Goal: Task Accomplishment & Management: Manage account settings

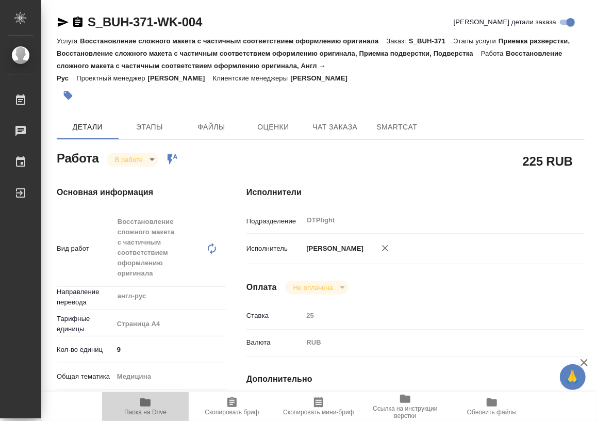
drag, startPoint x: 150, startPoint y: 404, endPoint x: 121, endPoint y: 407, distance: 29.5
click at [119, 407] on span "Папка на Drive" at bounding box center [145, 406] width 74 height 20
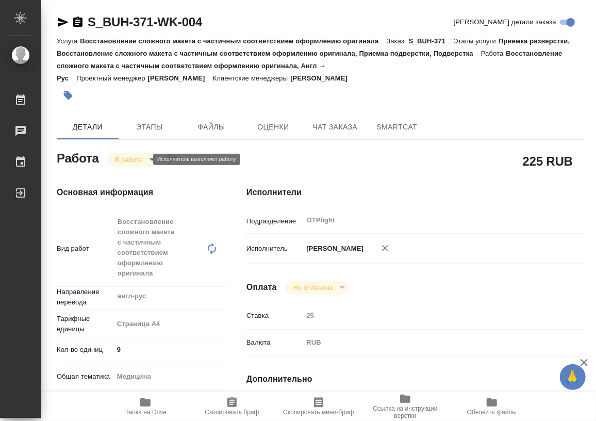
click at [137, 156] on body "🙏 .cls-1 fill:#fff; AWATERA Работы 0 Чаты График Выйти S_BUH-371-WK-004 Кратко …" at bounding box center [298, 210] width 596 height 421
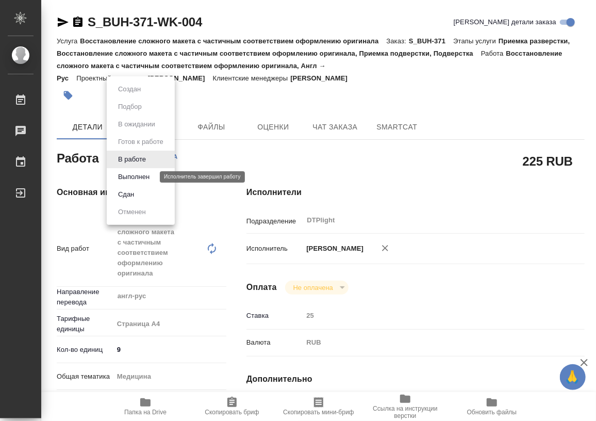
click at [133, 176] on button "Выполнен" at bounding box center [134, 176] width 38 height 11
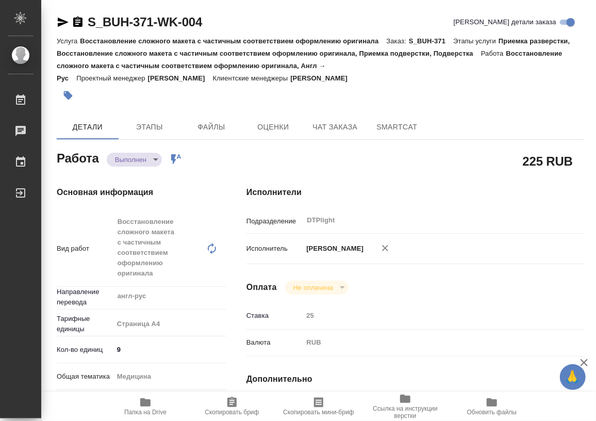
type textarea "x"
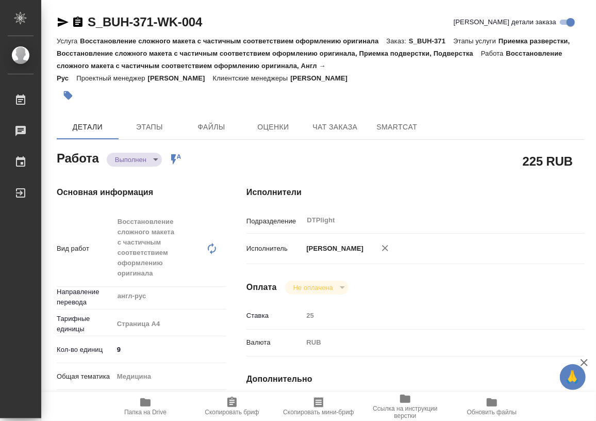
type textarea "x"
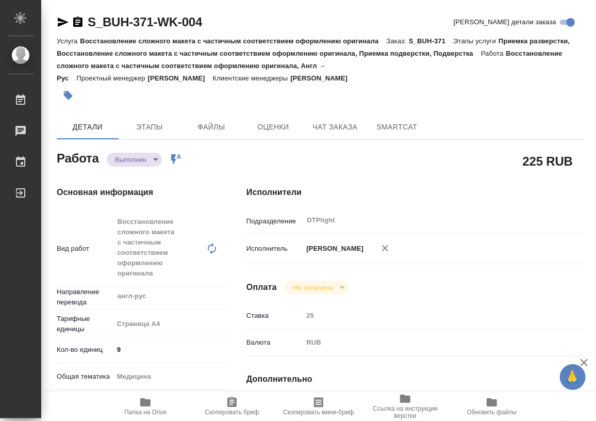
type textarea "x"
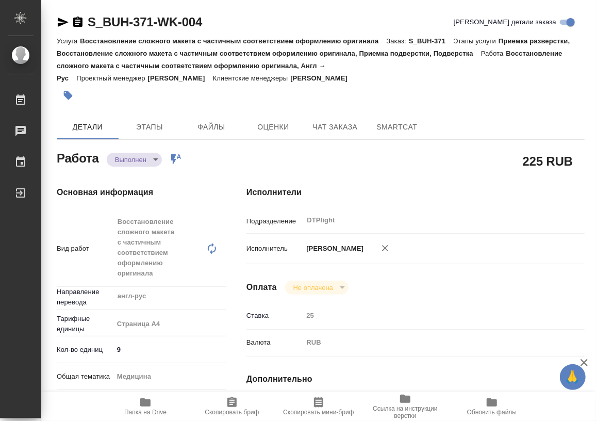
type textarea "x"
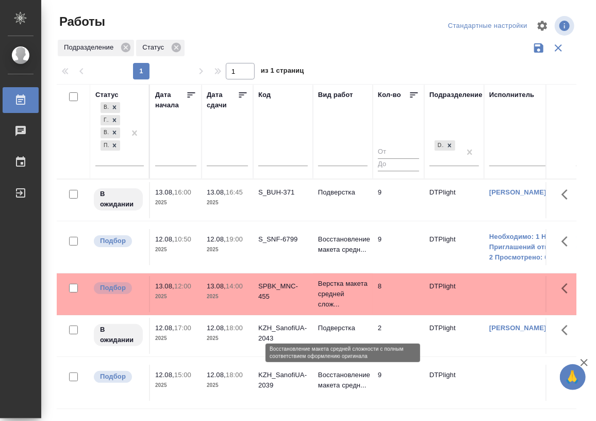
click at [341, 375] on p "Восстановление макета средн..." at bounding box center [342, 380] width 49 height 21
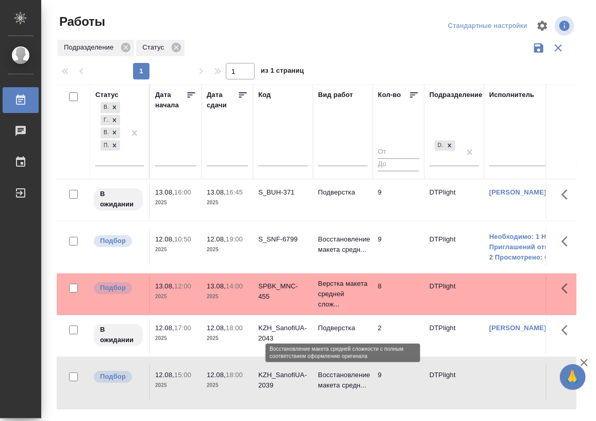
click at [341, 375] on p "Восстановление макета средн..." at bounding box center [342, 380] width 49 height 21
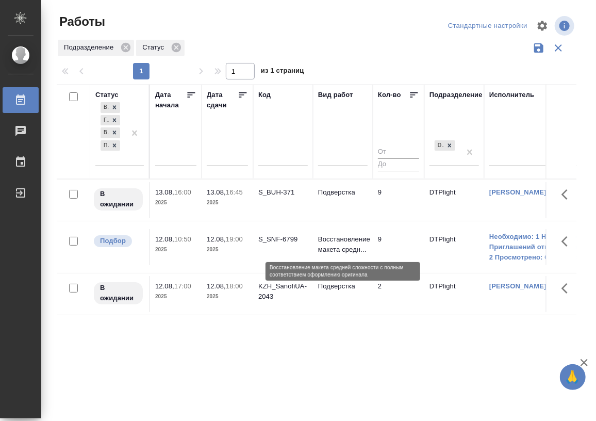
click at [348, 239] on p "Восстановление макета средн..." at bounding box center [342, 244] width 49 height 21
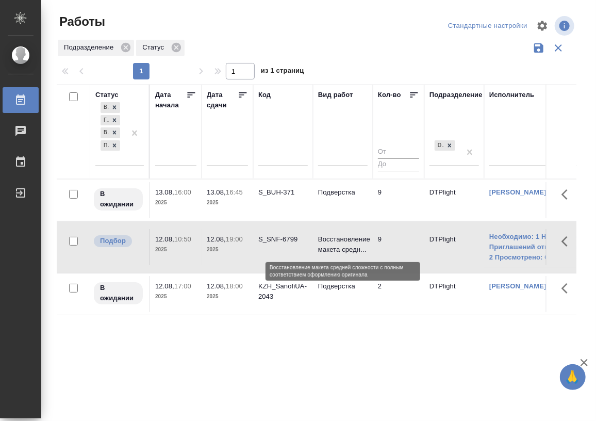
click at [348, 239] on p "Восстановление макета средн..." at bounding box center [342, 244] width 49 height 21
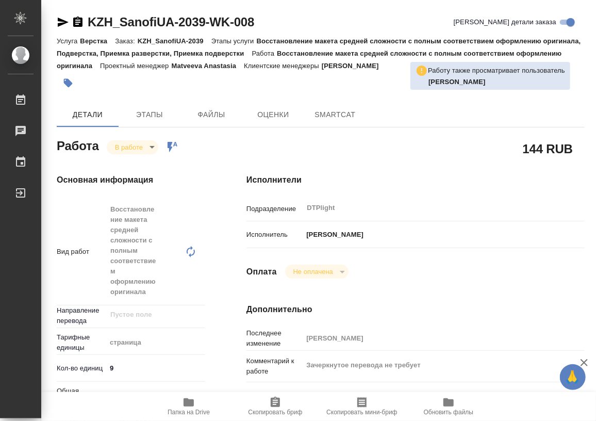
type textarea "x"
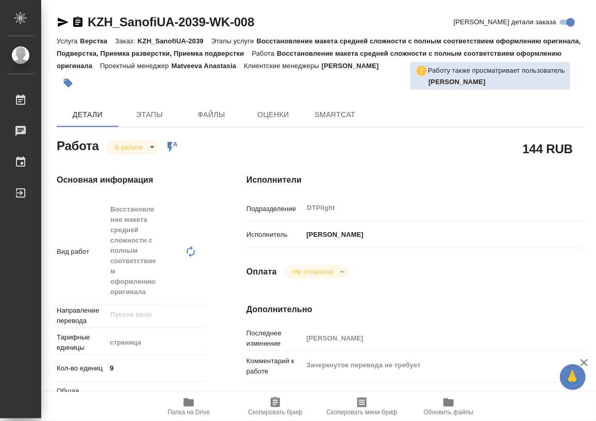
type textarea "x"
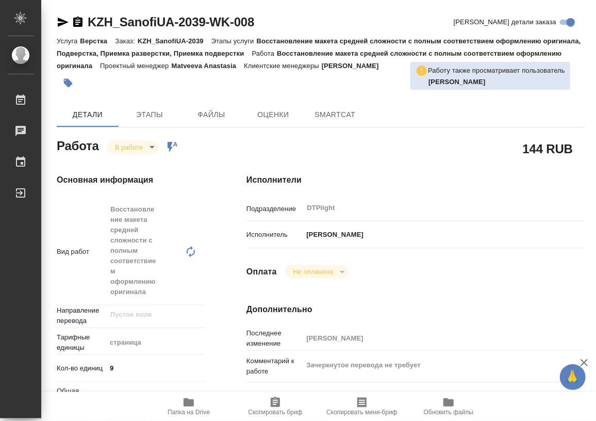
type textarea "x"
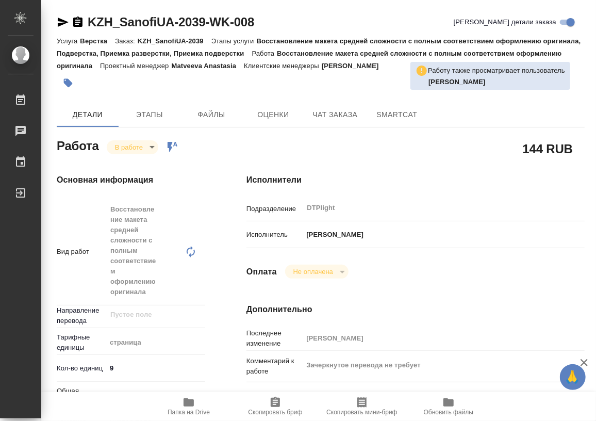
type textarea "x"
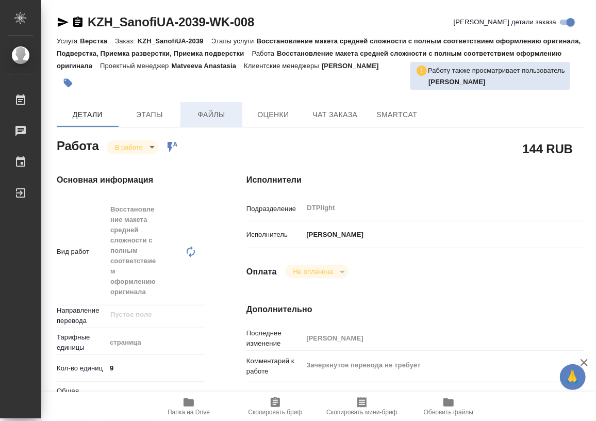
type textarea "x"
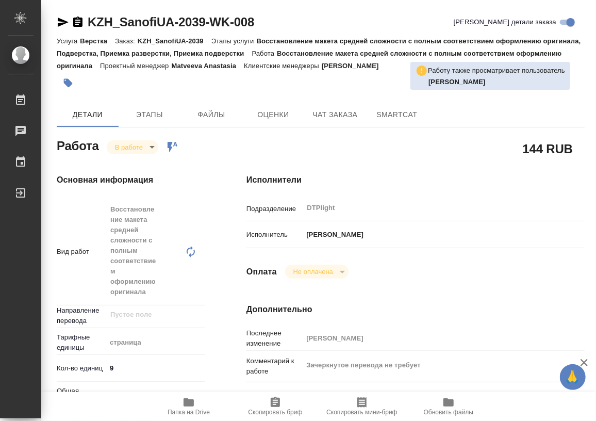
type textarea "x"
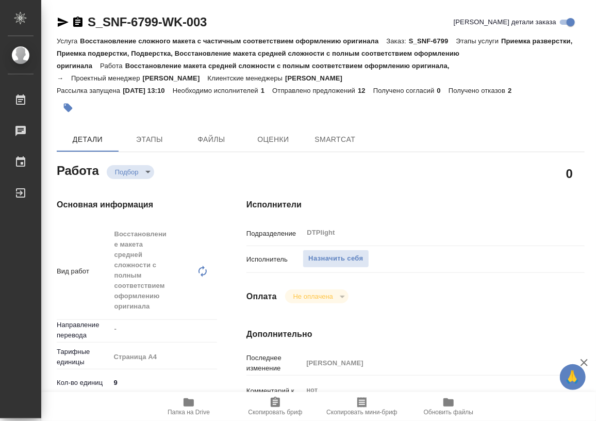
type textarea "x"
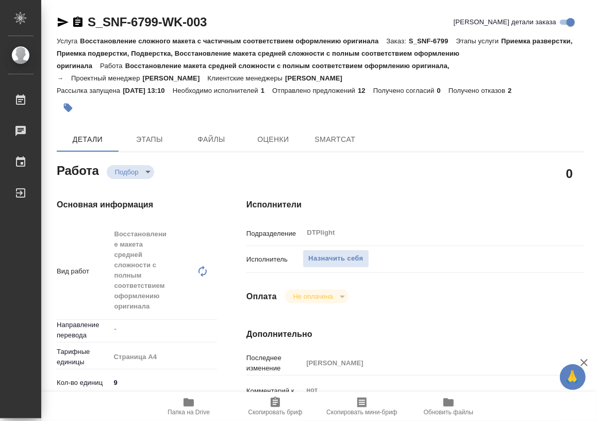
type textarea "x"
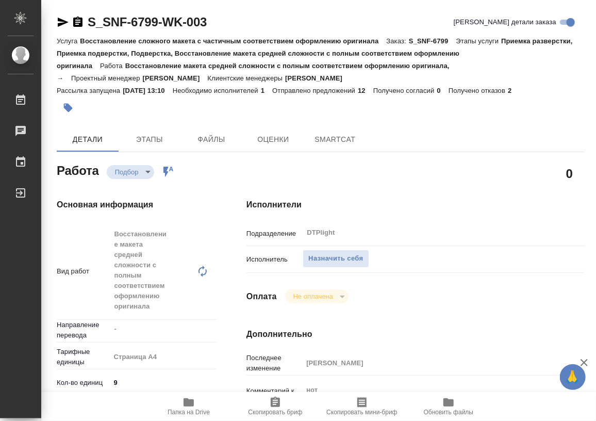
type textarea "x"
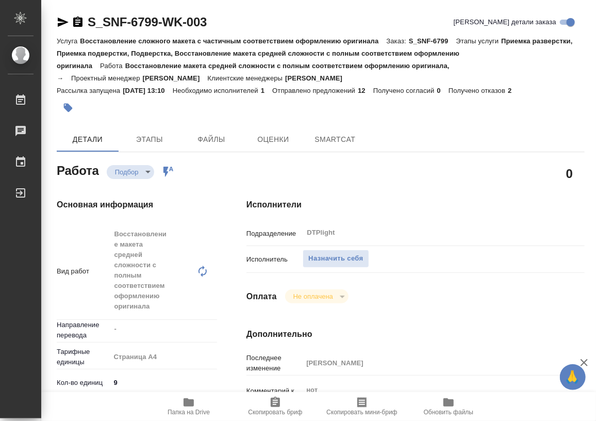
type textarea "x"
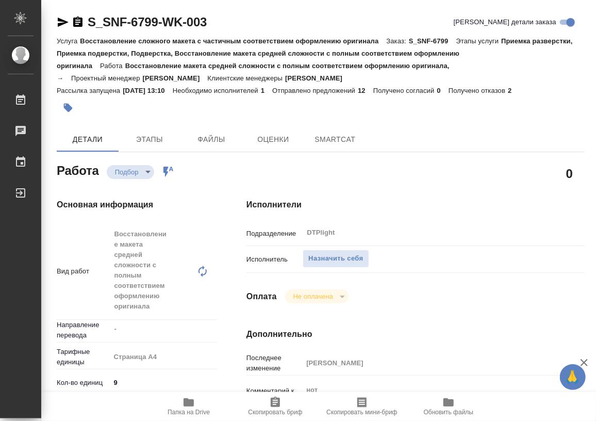
type textarea "x"
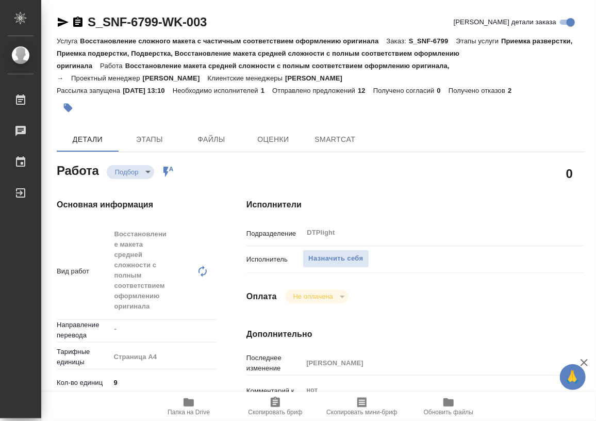
type textarea "x"
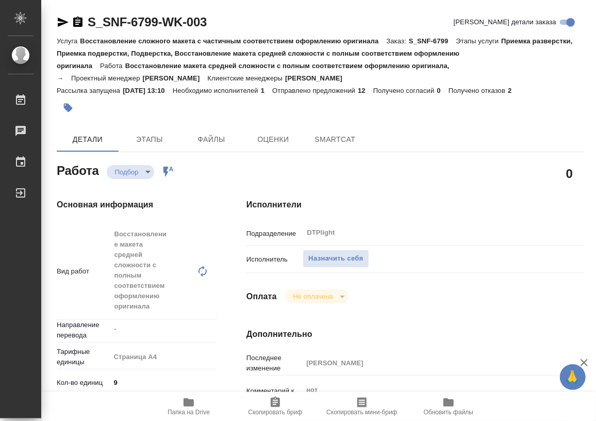
type textarea "x"
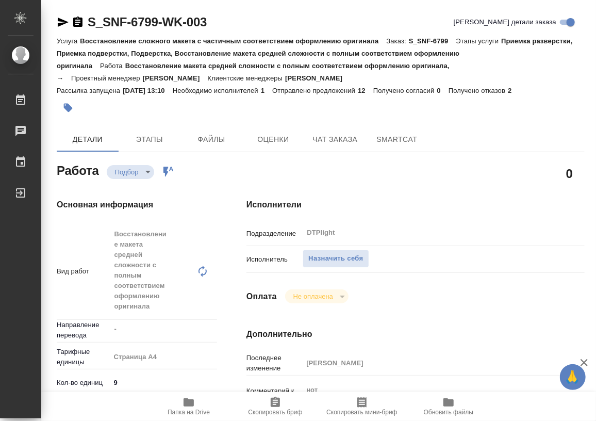
type textarea "x"
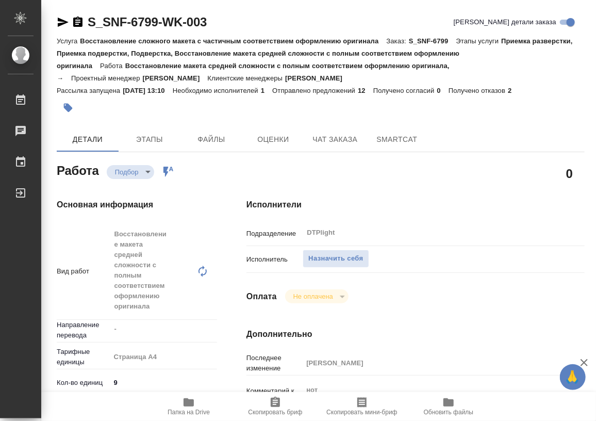
type textarea "x"
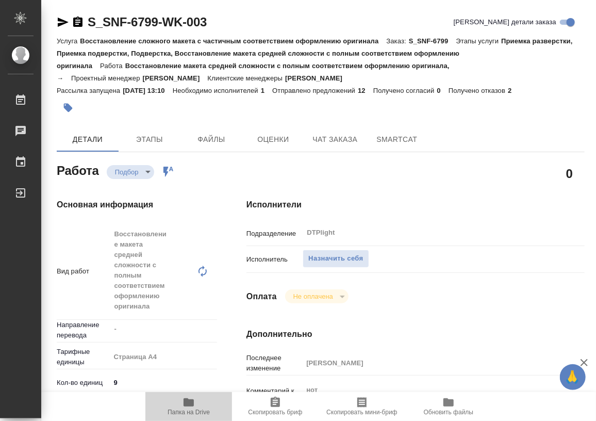
click at [193, 404] on icon "button" at bounding box center [189, 402] width 10 height 8
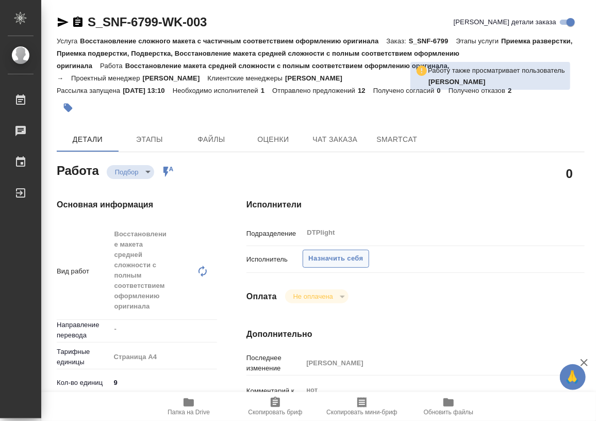
click at [343, 263] on span "Назначить себя" at bounding box center [335, 259] width 55 height 12
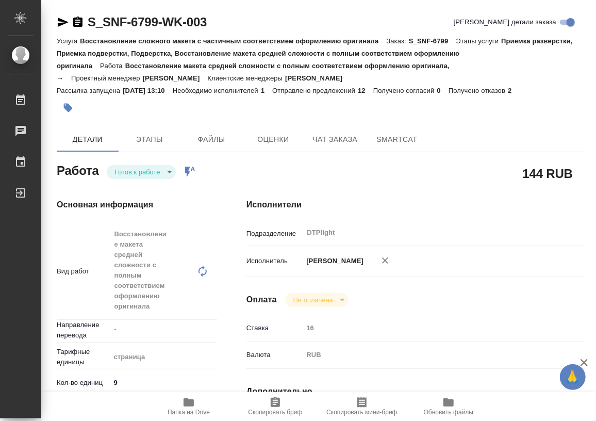
type textarea "x"
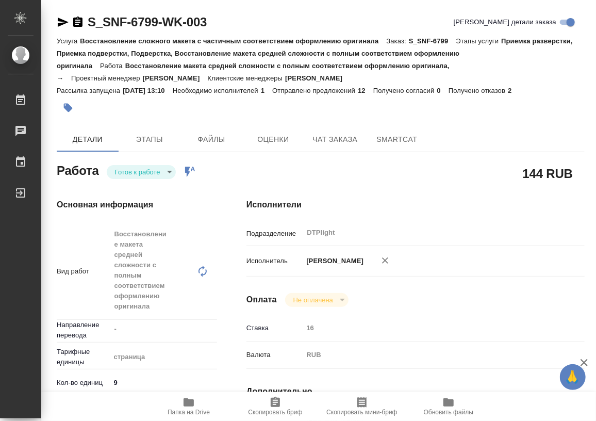
type textarea "x"
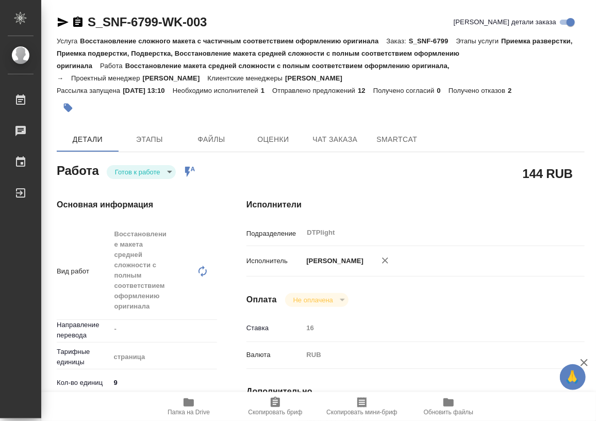
type textarea "x"
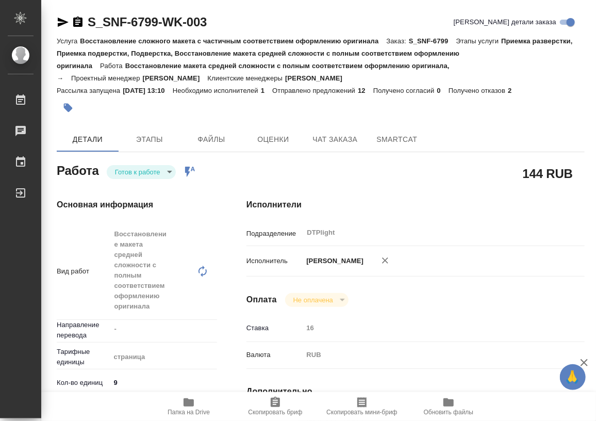
click at [148, 170] on body "🙏 .cls-1 fill:#fff; AWATERA Работы Чаты График Выйти S_SNF-6799-WK-003 Кратко д…" at bounding box center [298, 210] width 596 height 421
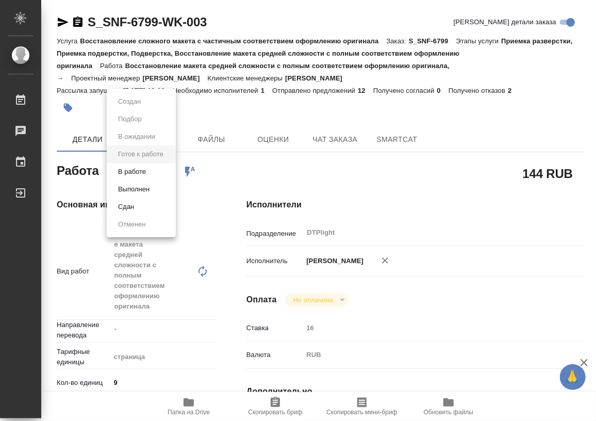
type textarea "x"
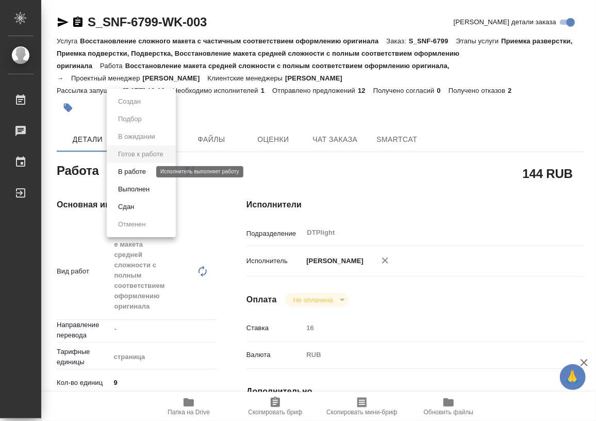
click at [138, 175] on button "В работе" at bounding box center [132, 171] width 34 height 11
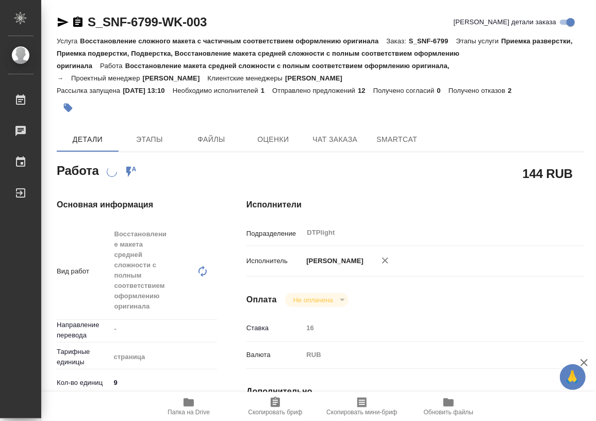
type textarea "x"
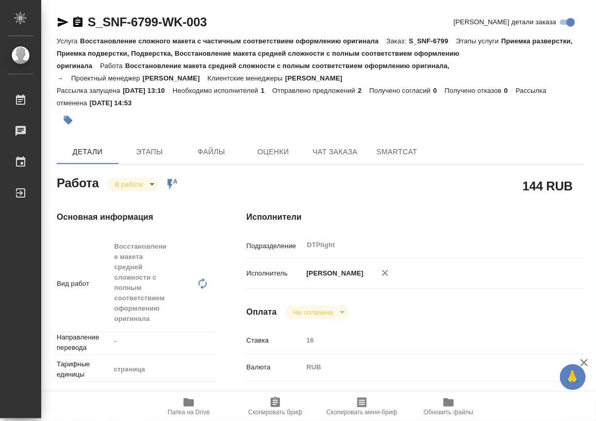
type textarea "x"
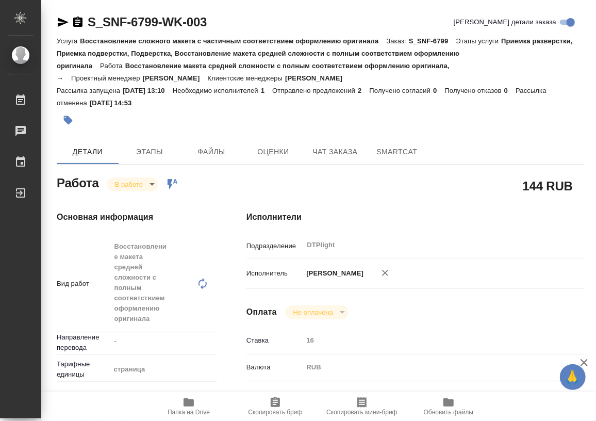
type textarea "x"
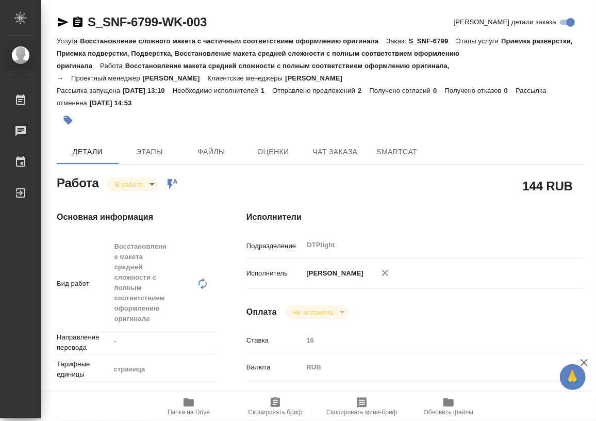
type textarea "x"
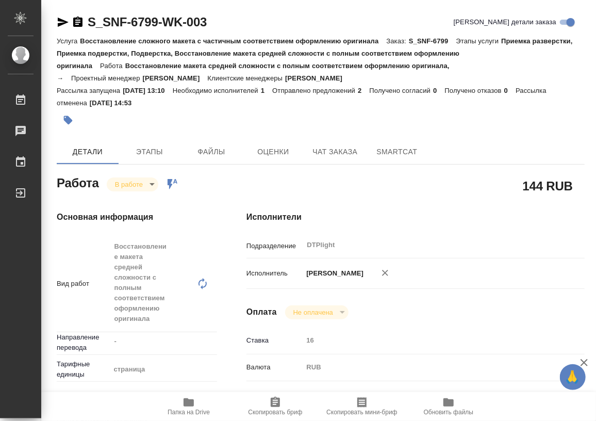
click at [76, 21] on icon "button" at bounding box center [77, 21] width 9 height 10
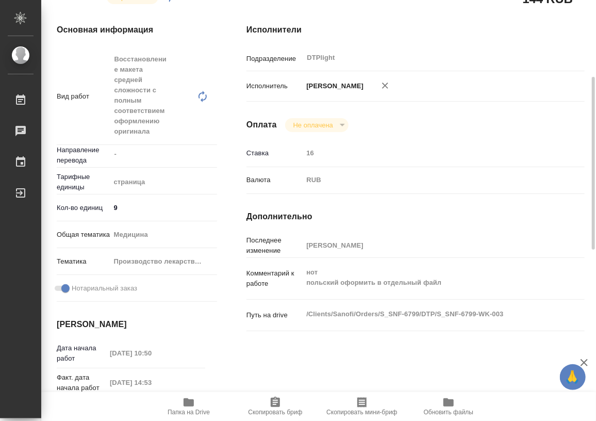
scroll to position [375, 0]
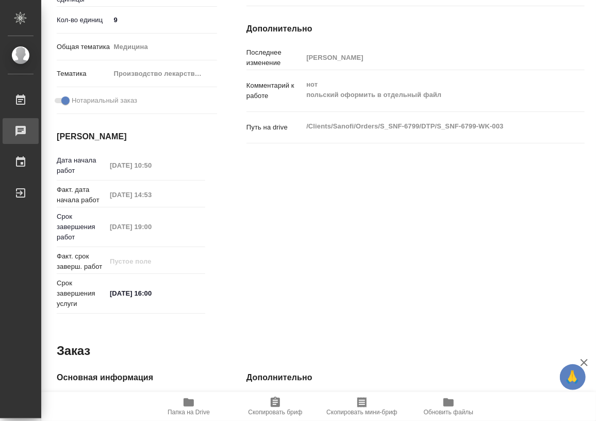
type textarea "x"
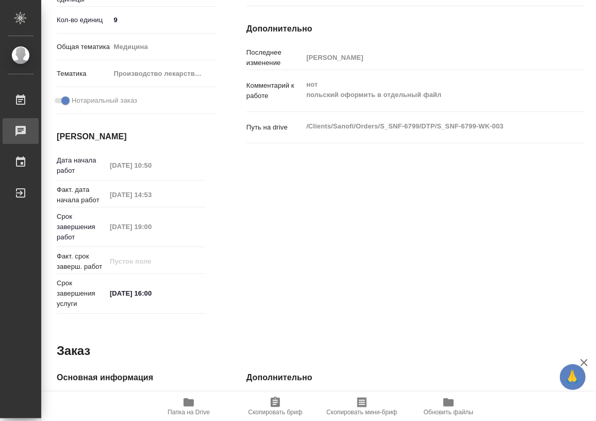
type textarea "x"
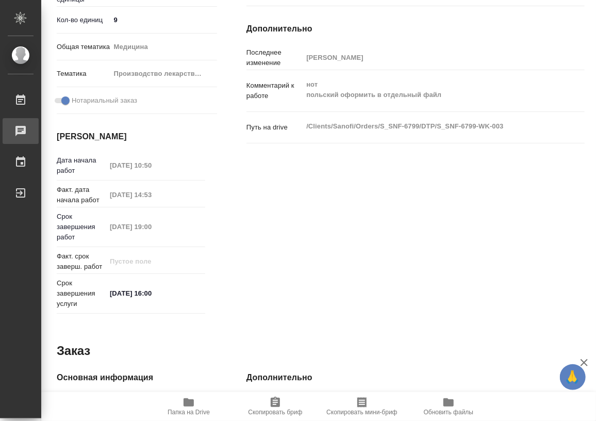
type textarea "x"
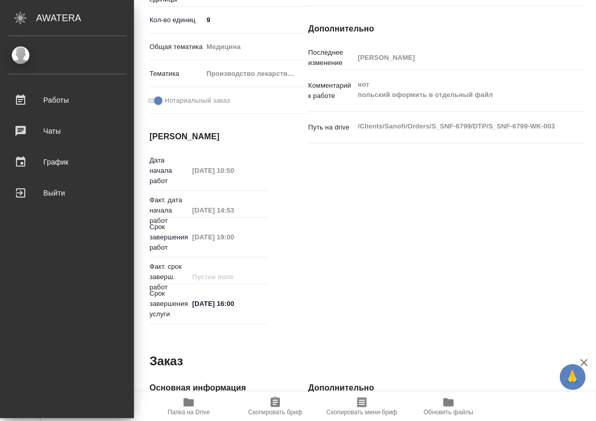
type textarea "x"
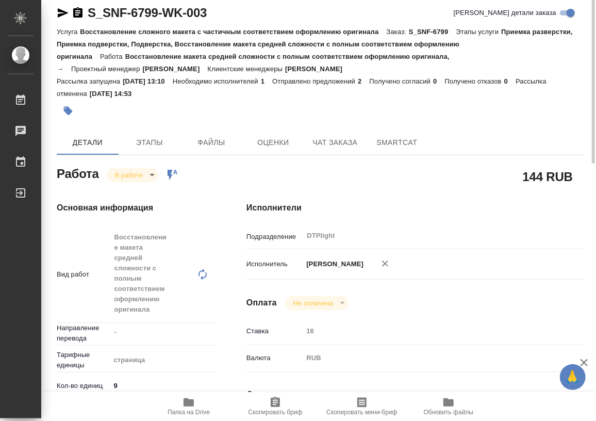
scroll to position [0, 0]
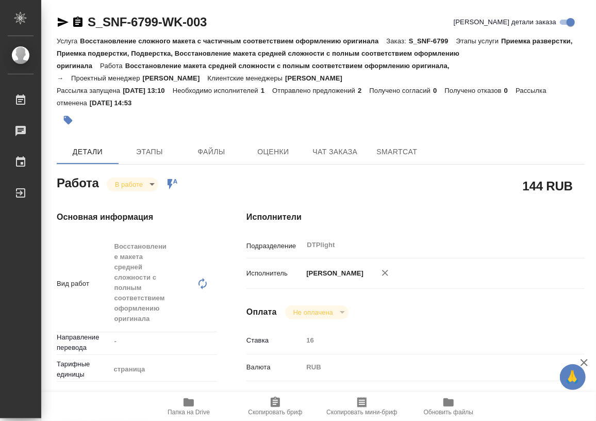
click at [140, 179] on body "🙏 .cls-1 fill:#fff; AWATERA Работы 0 Чаты График Выйти S_SNF-6799-WK-003 Кратко…" at bounding box center [298, 210] width 596 height 421
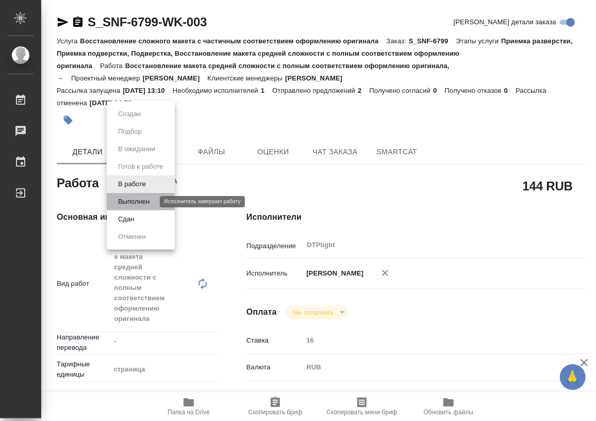
click at [136, 199] on button "Выполнен" at bounding box center [134, 201] width 38 height 11
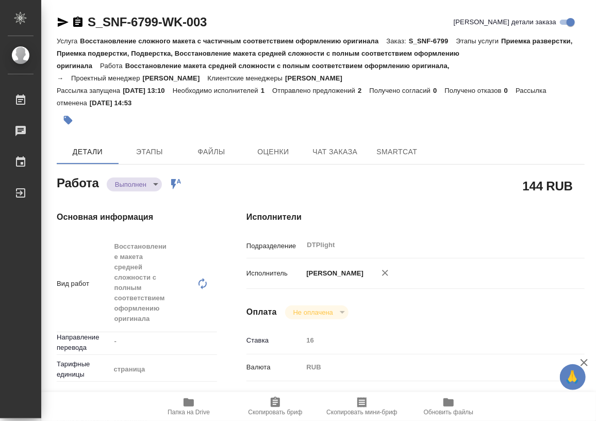
type textarea "x"
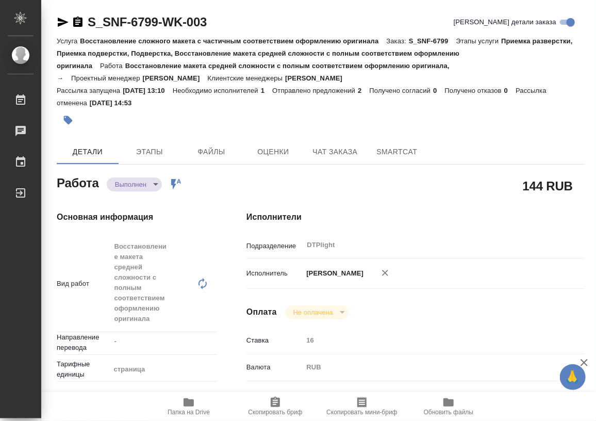
type textarea "x"
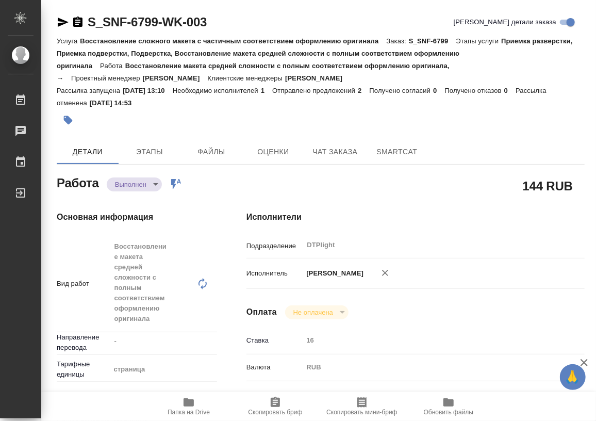
type textarea "x"
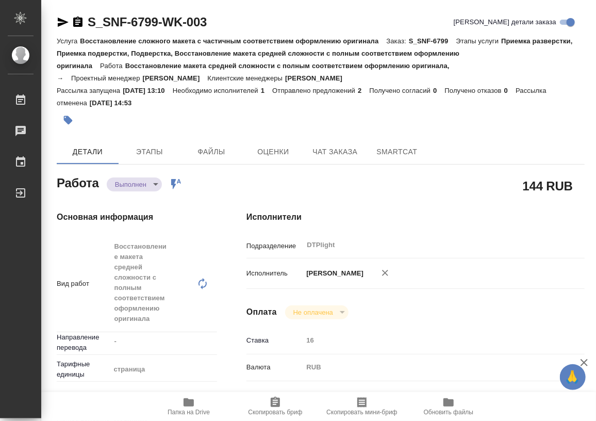
type textarea "x"
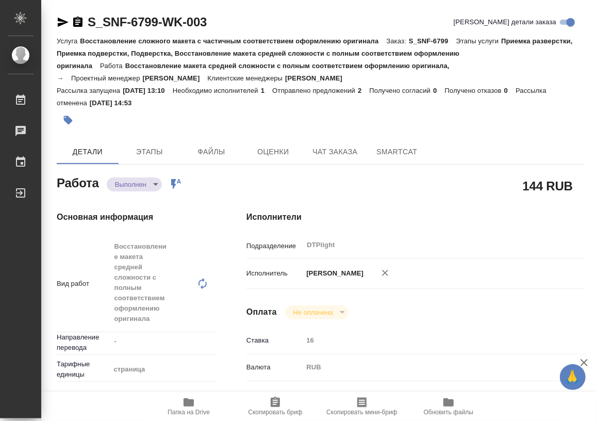
type textarea "x"
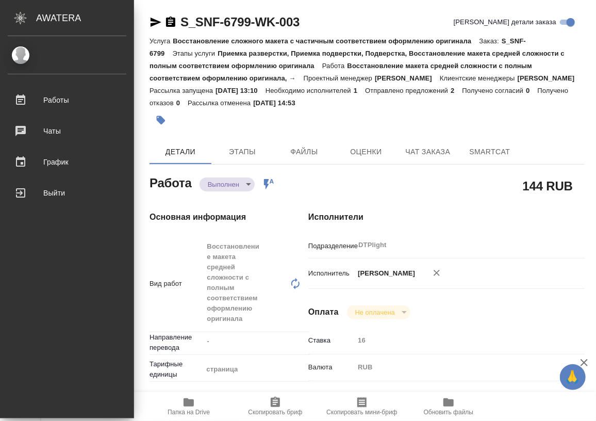
type textarea "x"
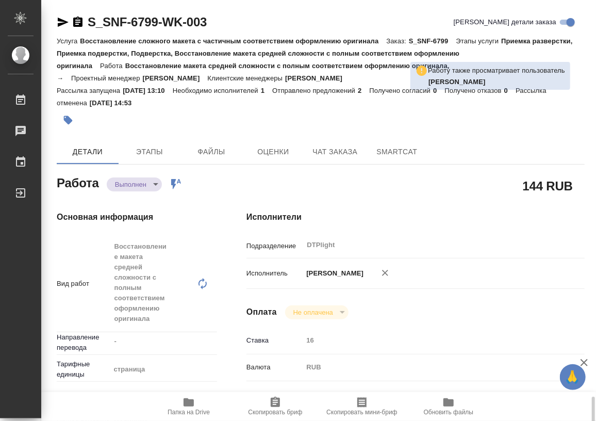
scroll to position [281, 0]
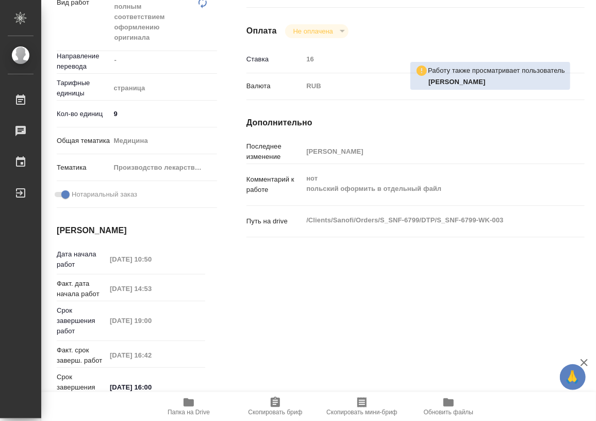
type textarea "x"
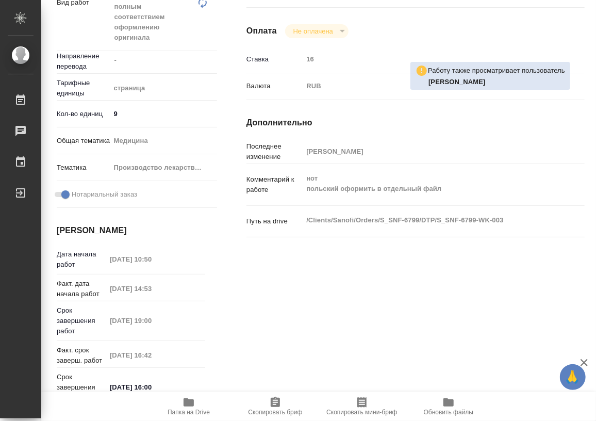
type textarea "x"
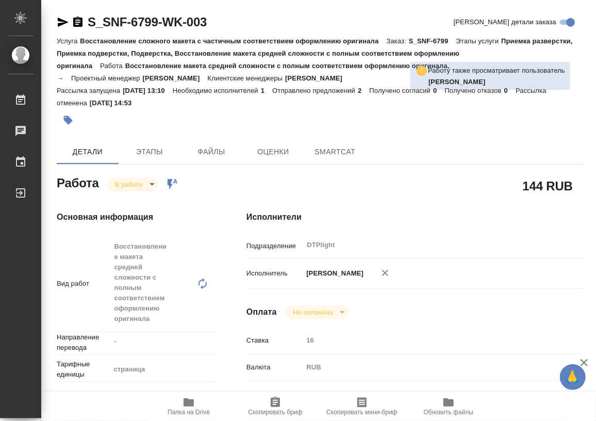
type textarea "x"
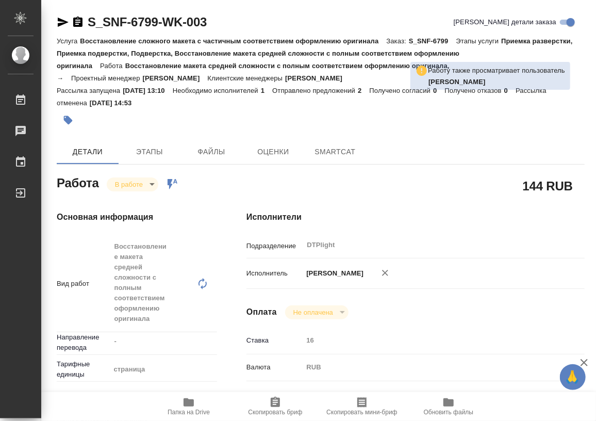
type textarea "x"
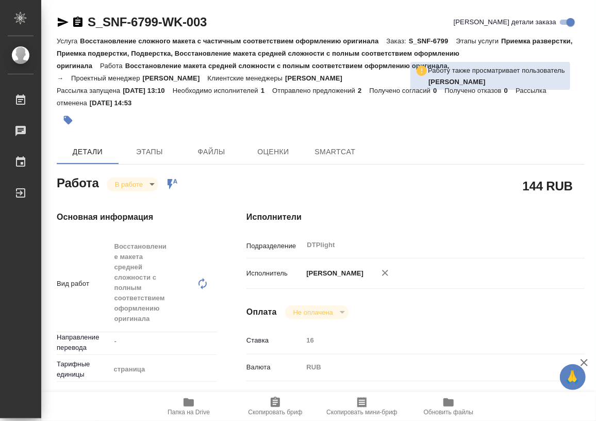
type textarea "x"
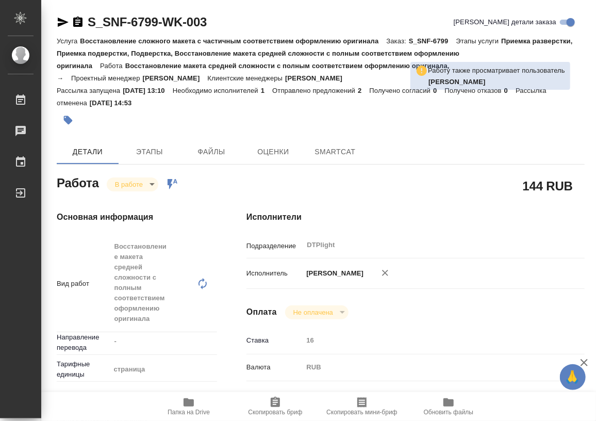
type textarea "x"
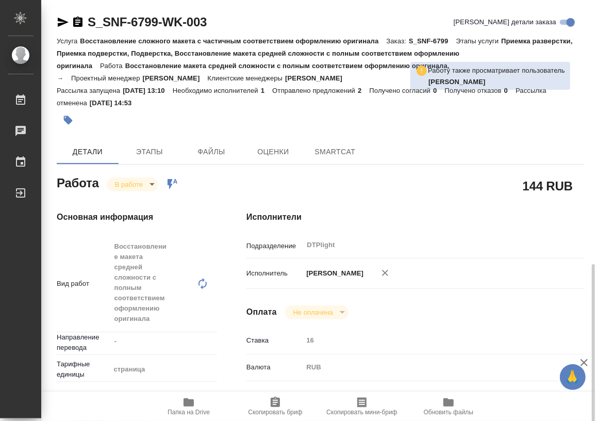
scroll to position [187, 0]
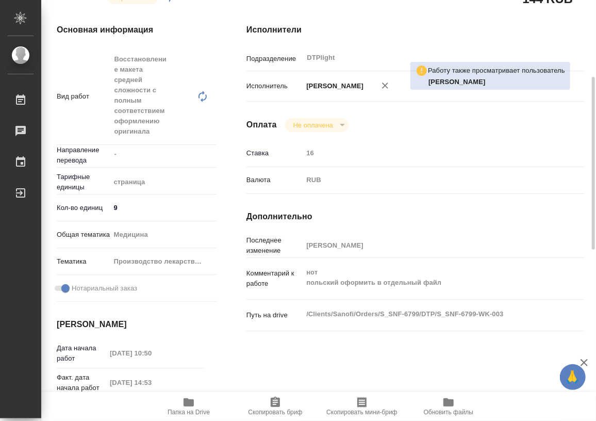
type textarea "x"
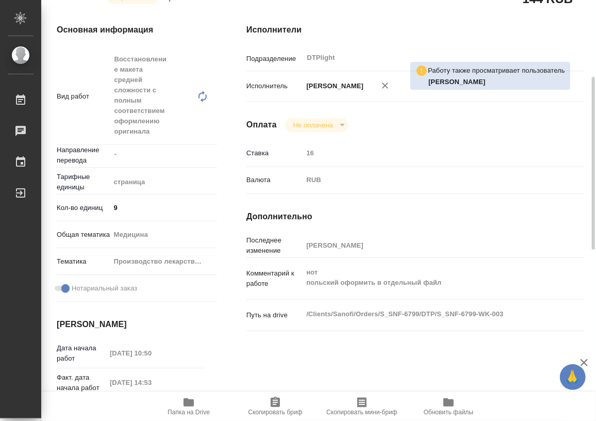
type textarea "x"
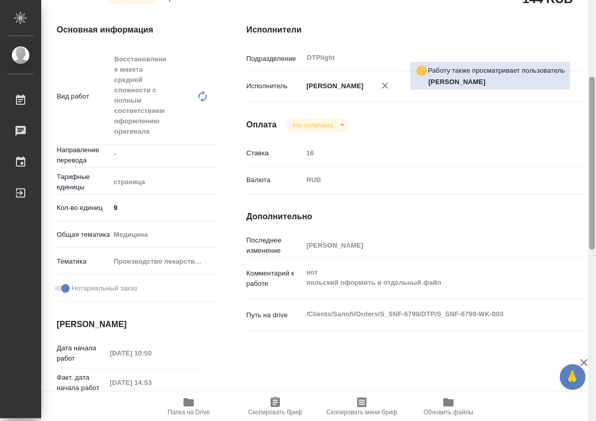
type textarea "x"
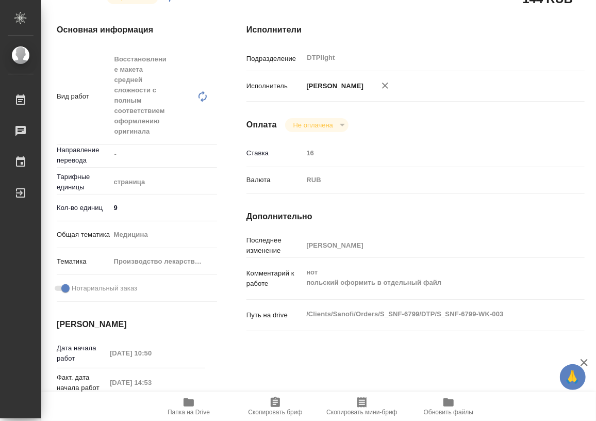
type textarea "x"
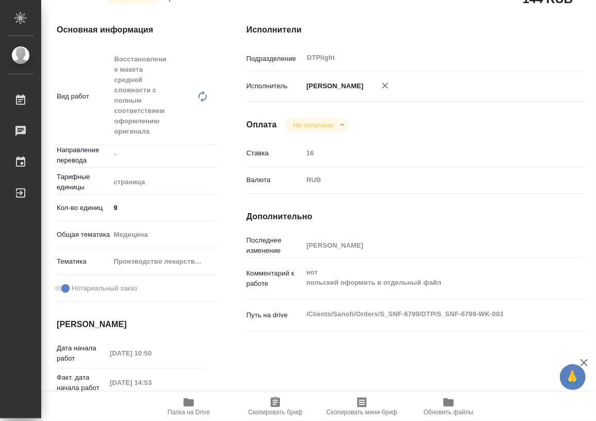
type textarea "x"
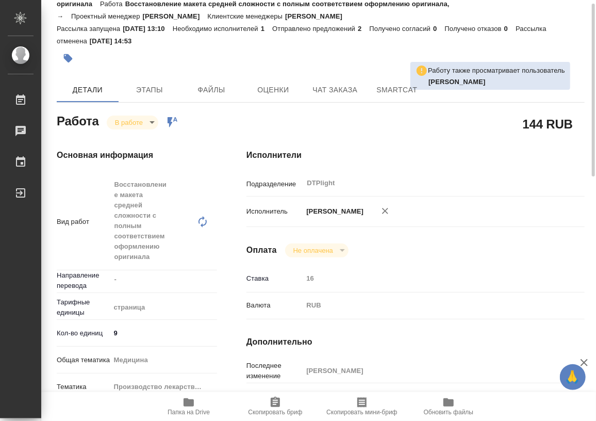
scroll to position [0, 0]
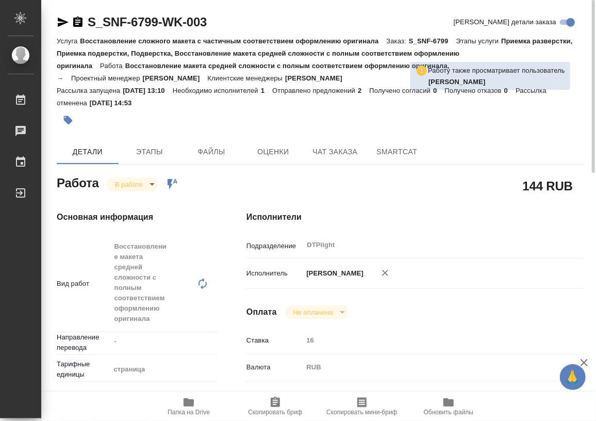
type textarea "x"
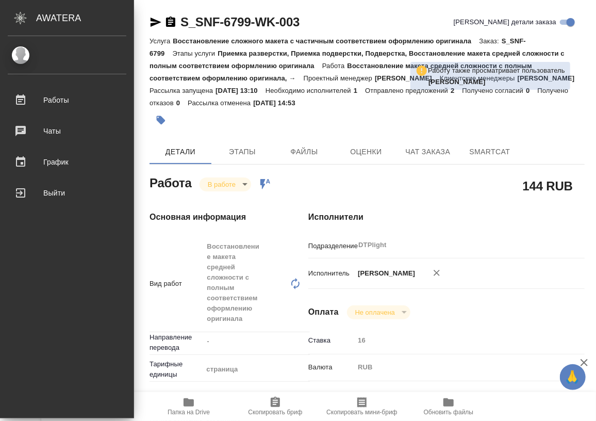
type textarea "x"
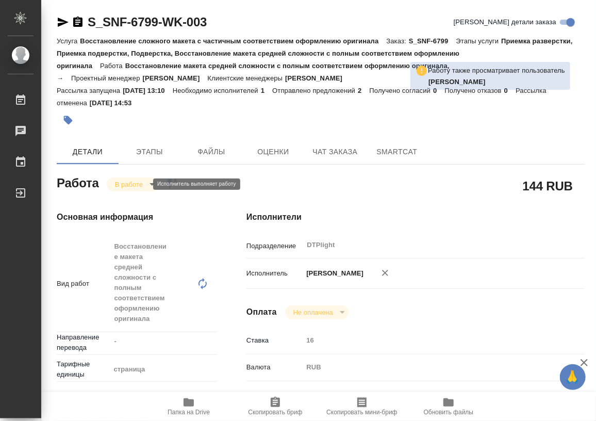
click at [141, 183] on body "🙏 .cls-1 fill:#fff; AWATERA Работы 0 Чаты График Выйти S_SNF-6799-WK-003 Кратко…" at bounding box center [298, 210] width 596 height 421
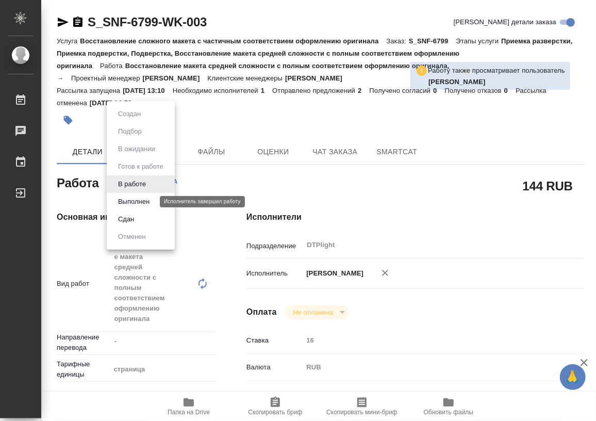
click at [131, 197] on button "Выполнен" at bounding box center [134, 201] width 38 height 11
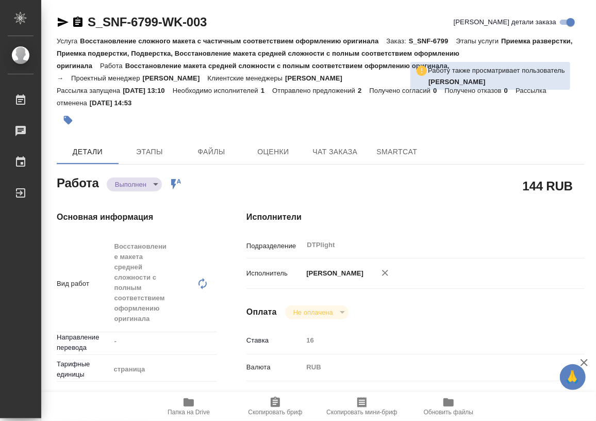
type textarea "x"
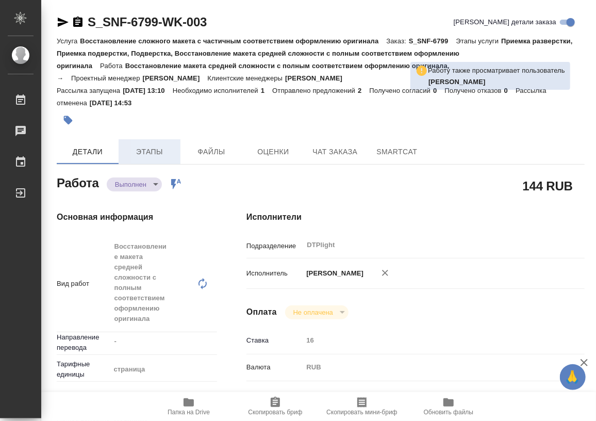
type textarea "x"
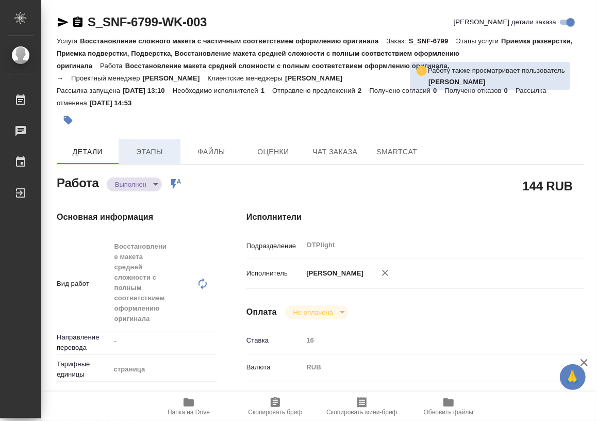
type textarea "x"
